Goal: Information Seeking & Learning: Compare options

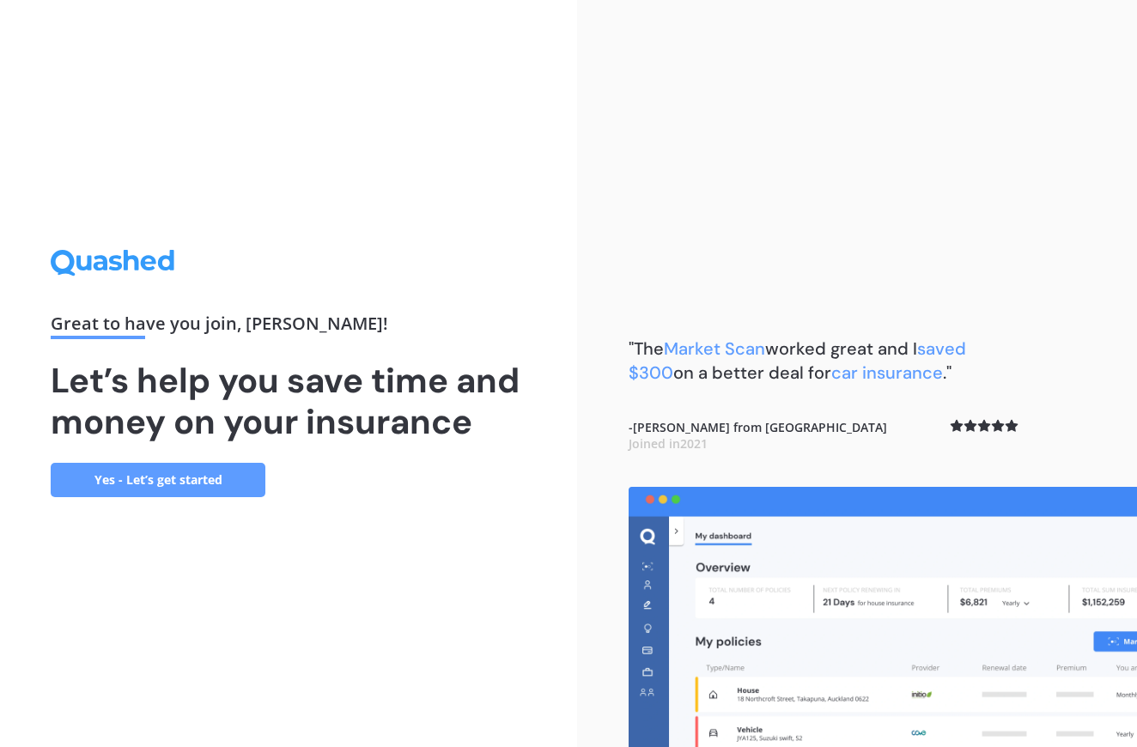
click at [217, 484] on link "Yes - Let’s get started" at bounding box center [158, 480] width 215 height 34
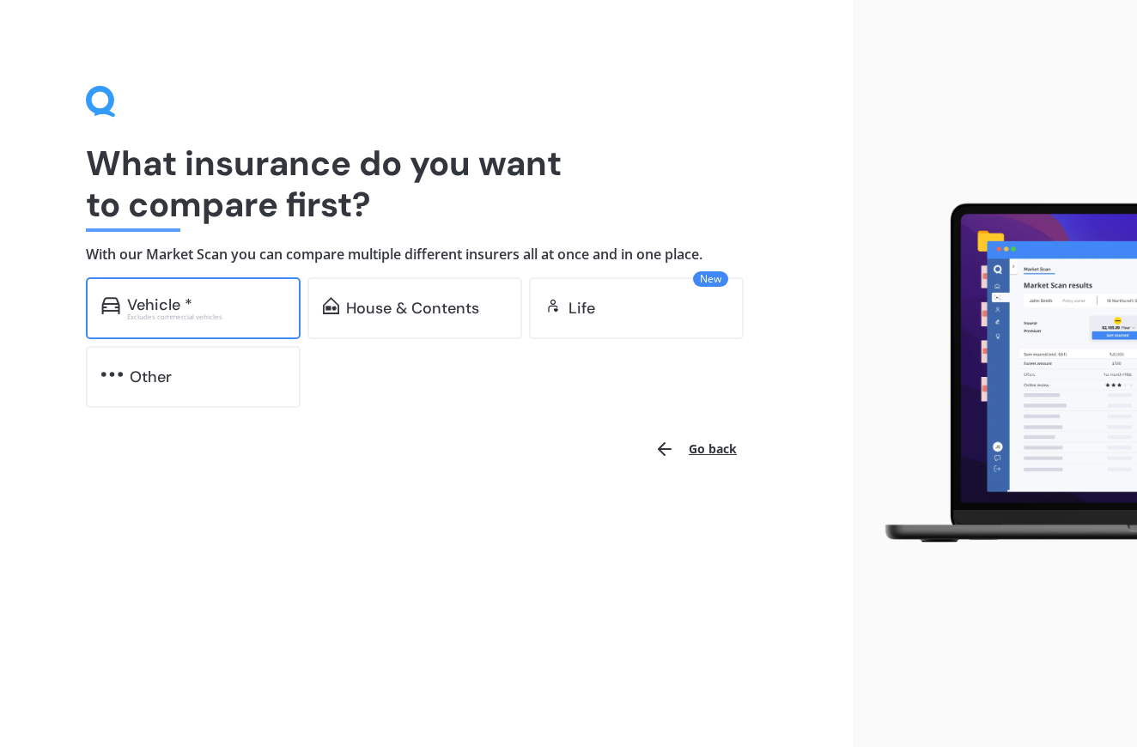
click at [246, 294] on div "Vehicle * Excludes commercial vehicles" at bounding box center [193, 308] width 215 height 62
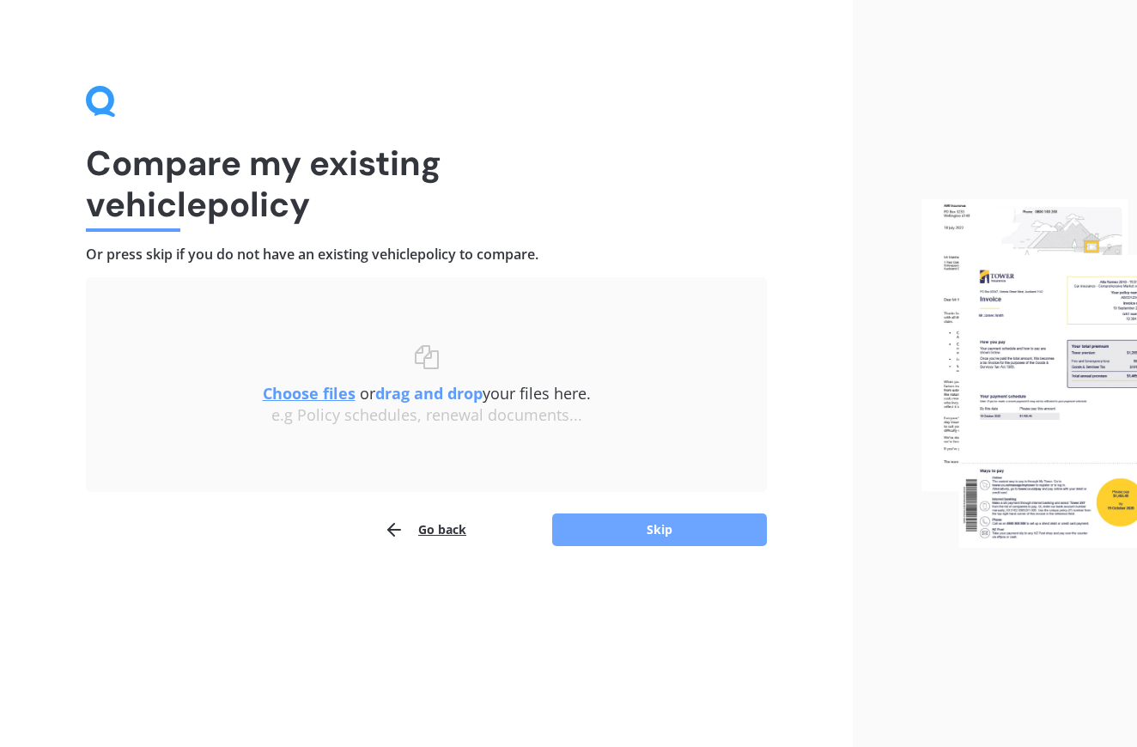
click at [629, 525] on button "Skip" at bounding box center [659, 529] width 215 height 33
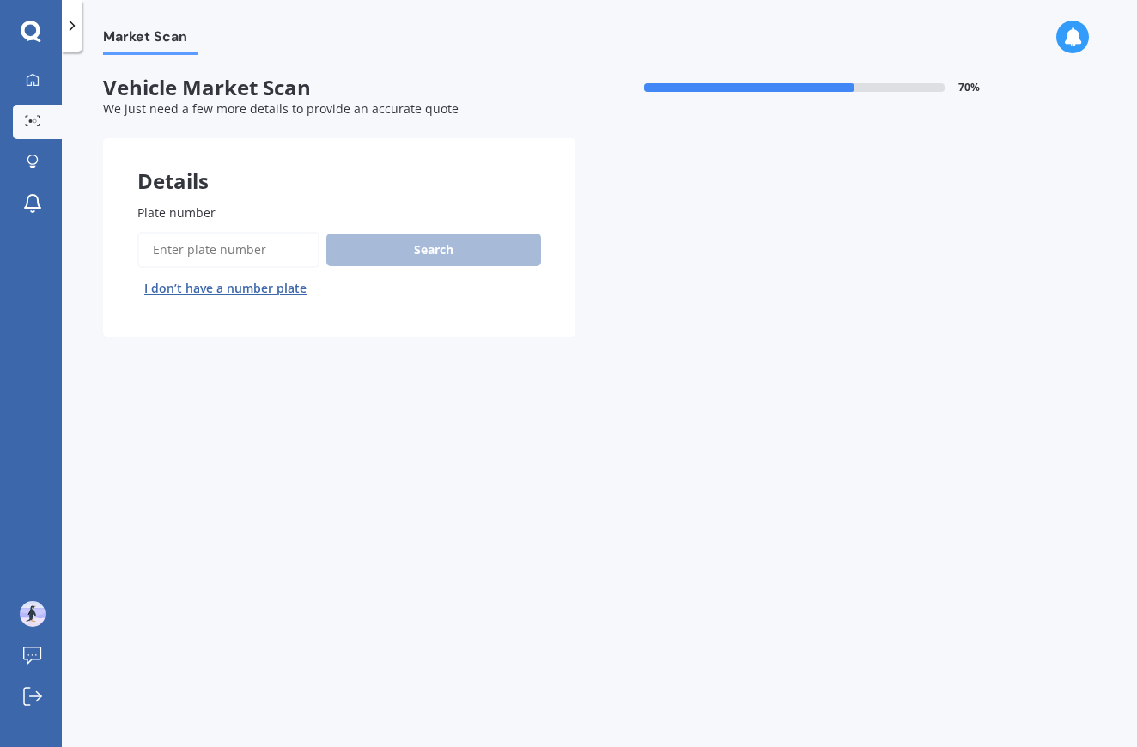
click at [292, 239] on input "Plate number" at bounding box center [228, 250] width 182 height 36
click at [270, 283] on button "I don’t have a number plate" at bounding box center [225, 288] width 176 height 27
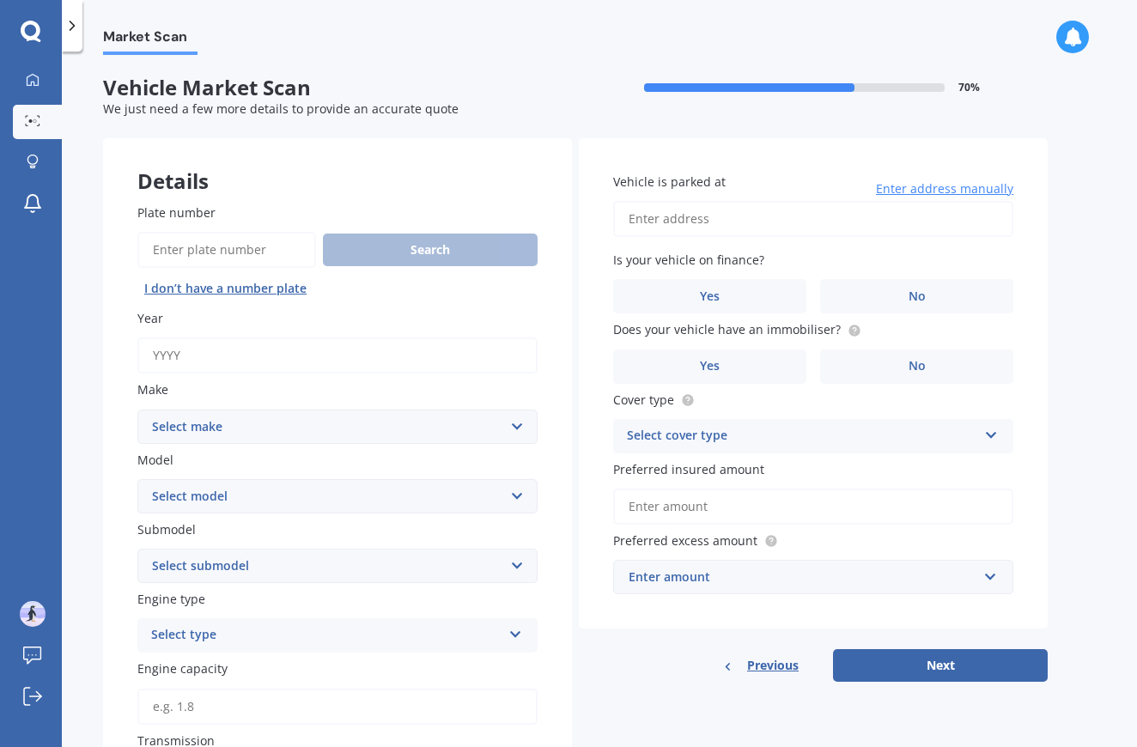
click at [330, 346] on input "Year" at bounding box center [337, 355] width 400 height 36
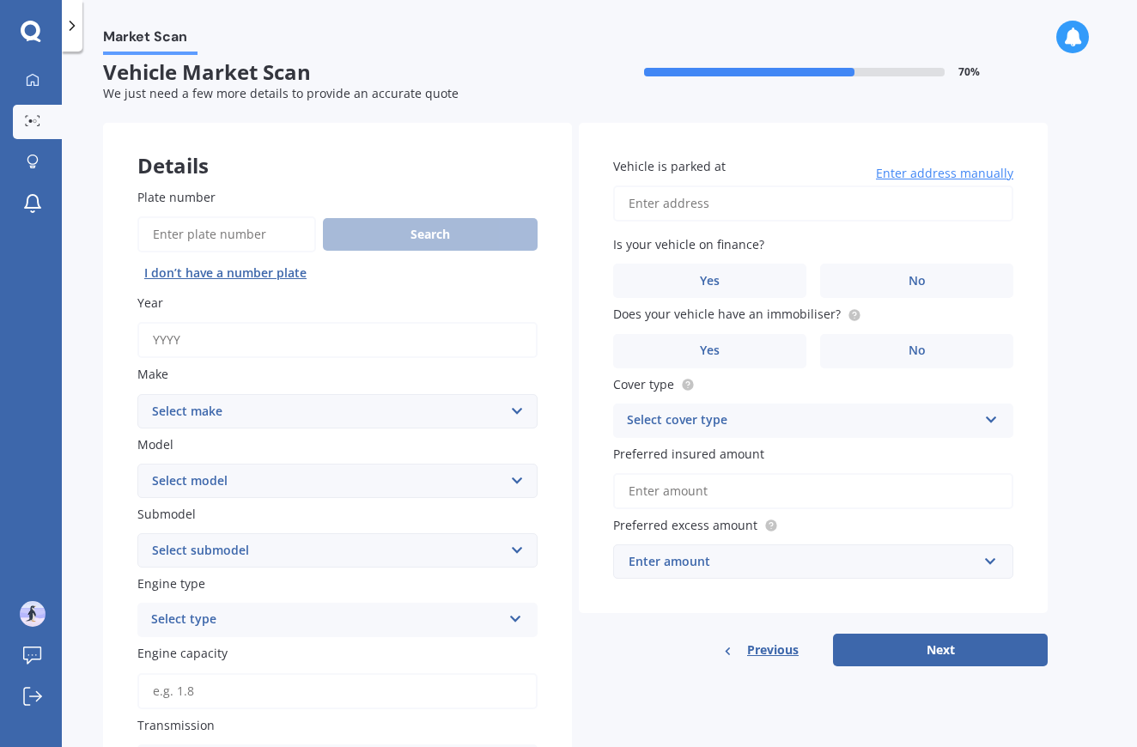
click at [319, 385] on div "Make Select make AC ALFA ROMEO ASTON [PERSON_NAME] AUDI AUSTIN BEDFORD Bentley …" at bounding box center [337, 396] width 400 height 63
select select "SUZUKI"
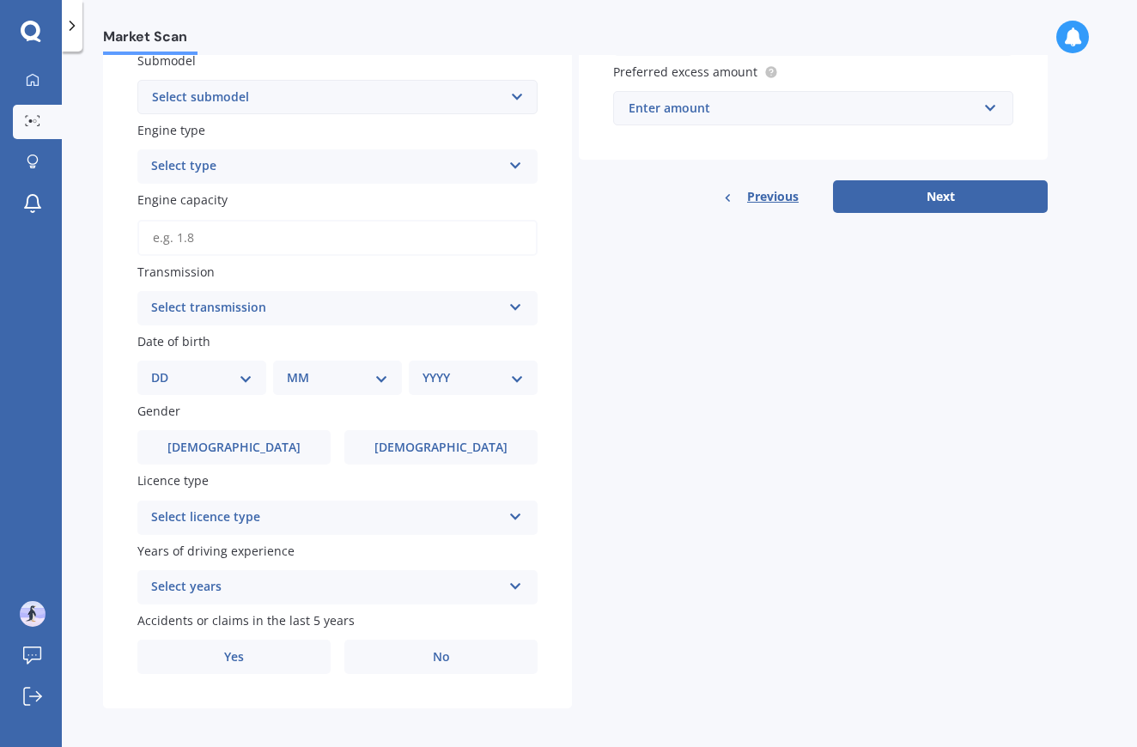
scroll to position [467, 0]
